Goal: Find specific page/section: Find specific page/section

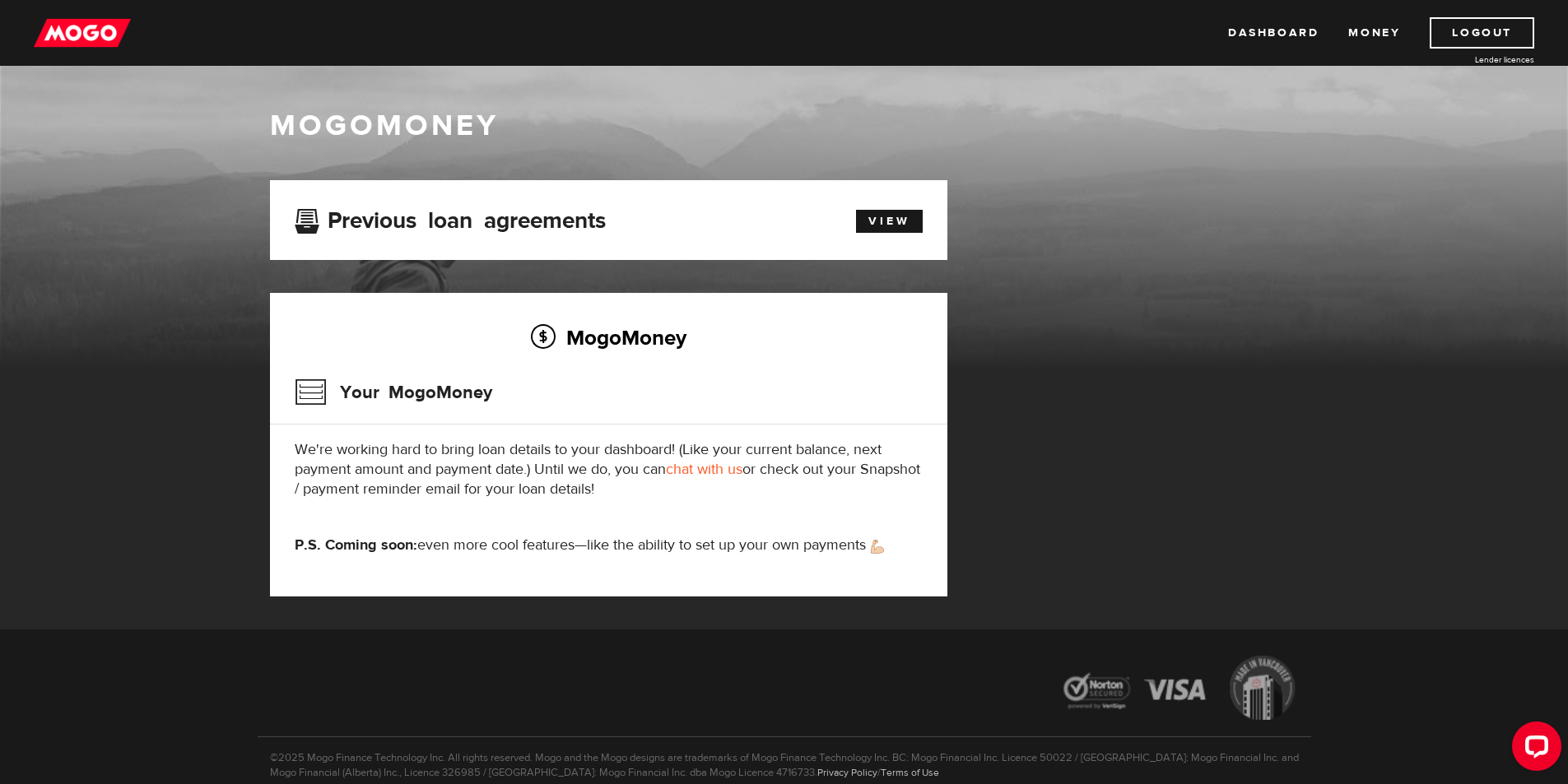
click at [66, 37] on img at bounding box center [82, 33] width 97 height 32
click at [891, 215] on link "View" at bounding box center [890, 221] width 67 height 23
click at [89, 31] on img at bounding box center [82, 33] width 97 height 32
